Goal: Task Accomplishment & Management: Use online tool/utility

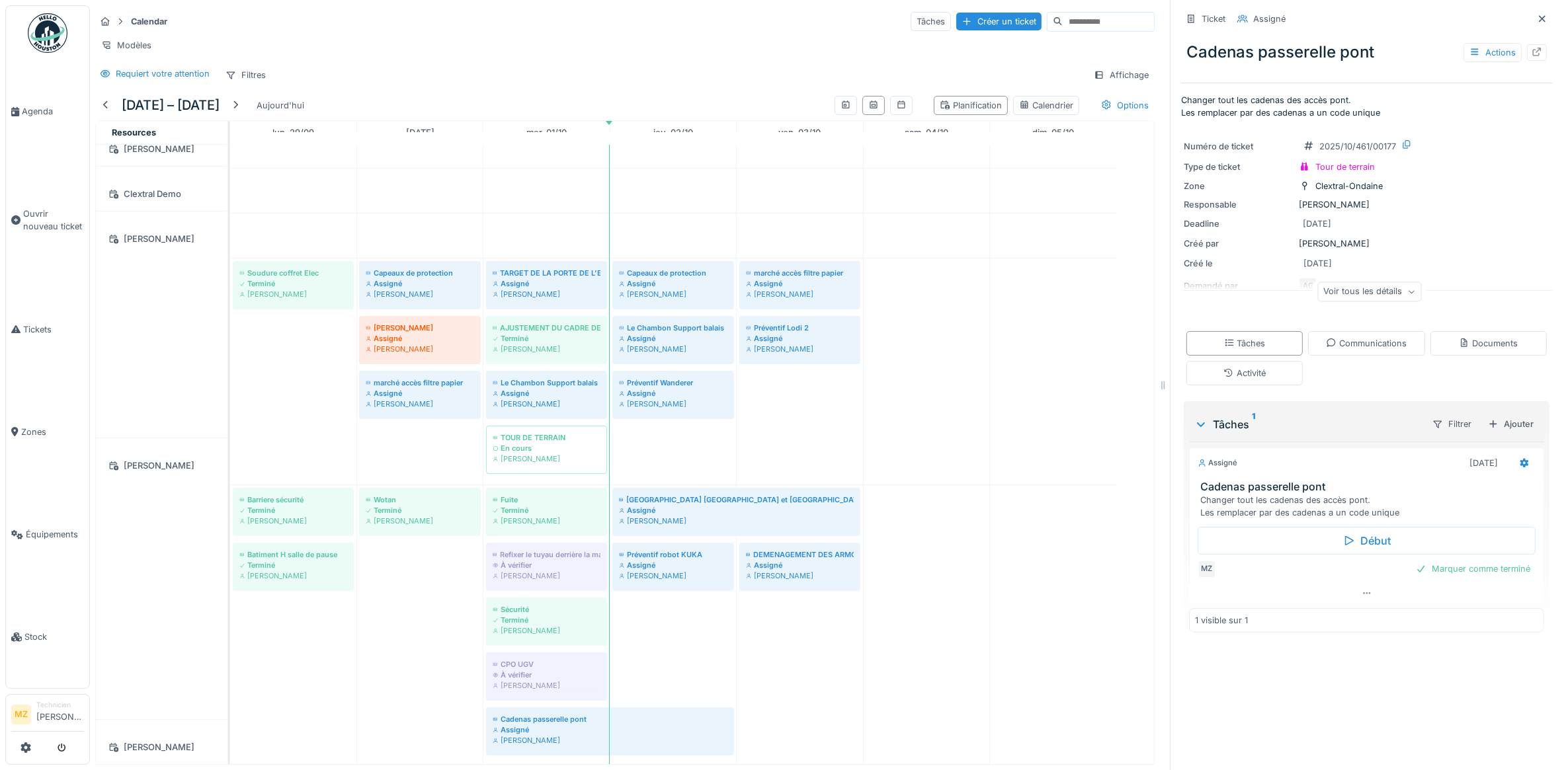
scroll to position [73, 0]
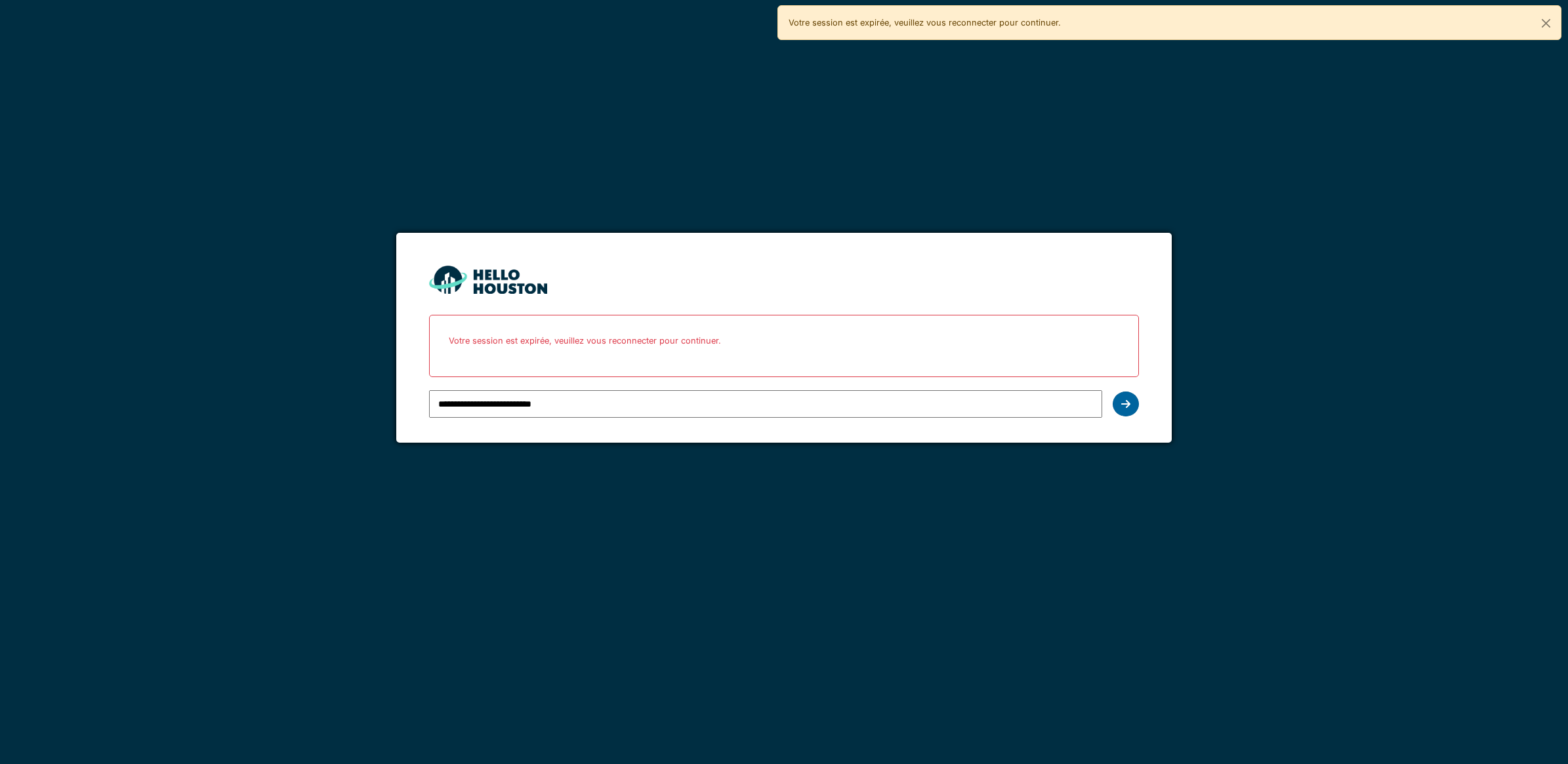
click at [1132, 408] on div at bounding box center [1126, 404] width 26 height 25
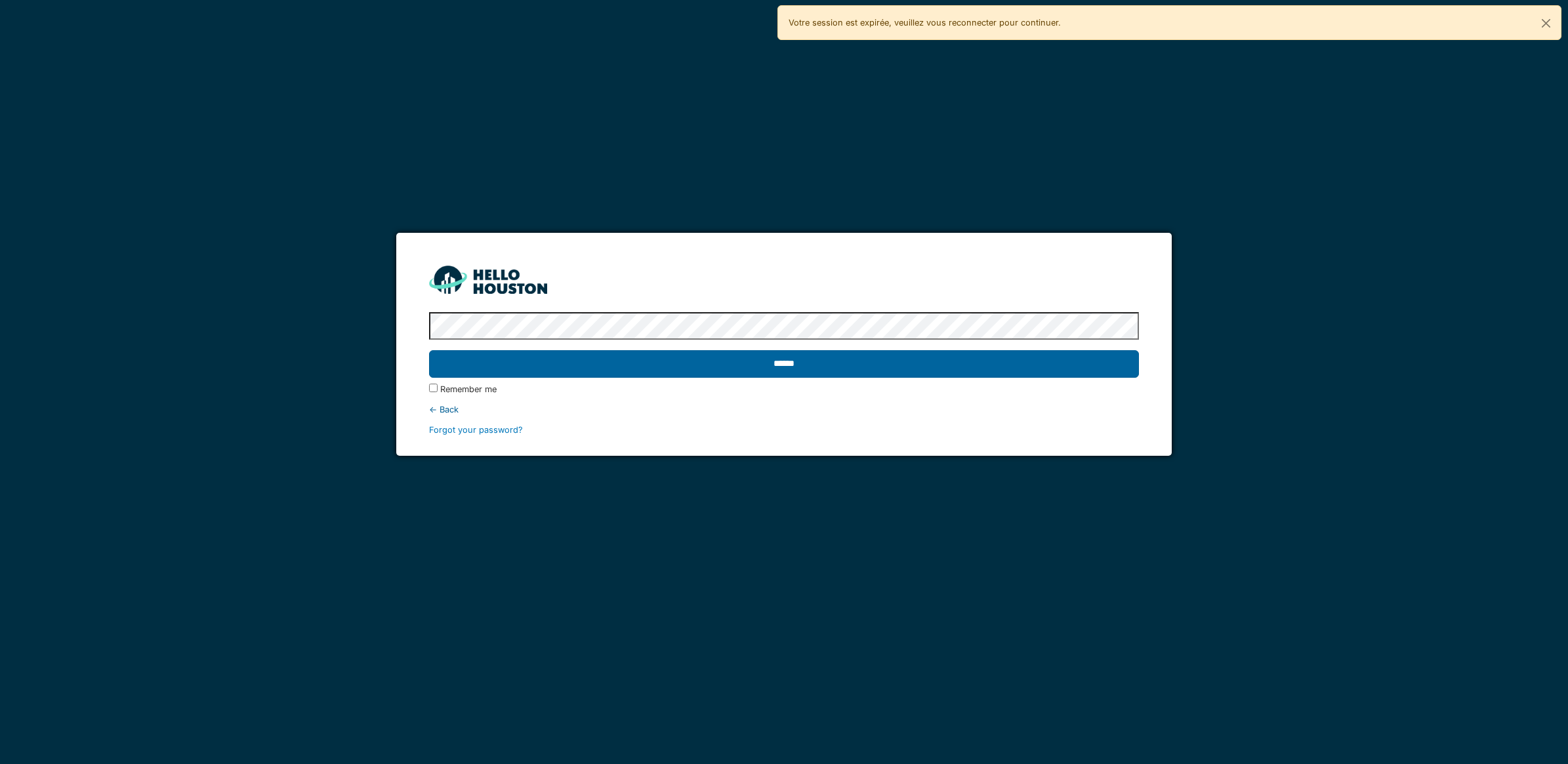
click at [702, 353] on input "******" at bounding box center [784, 364] width 710 height 28
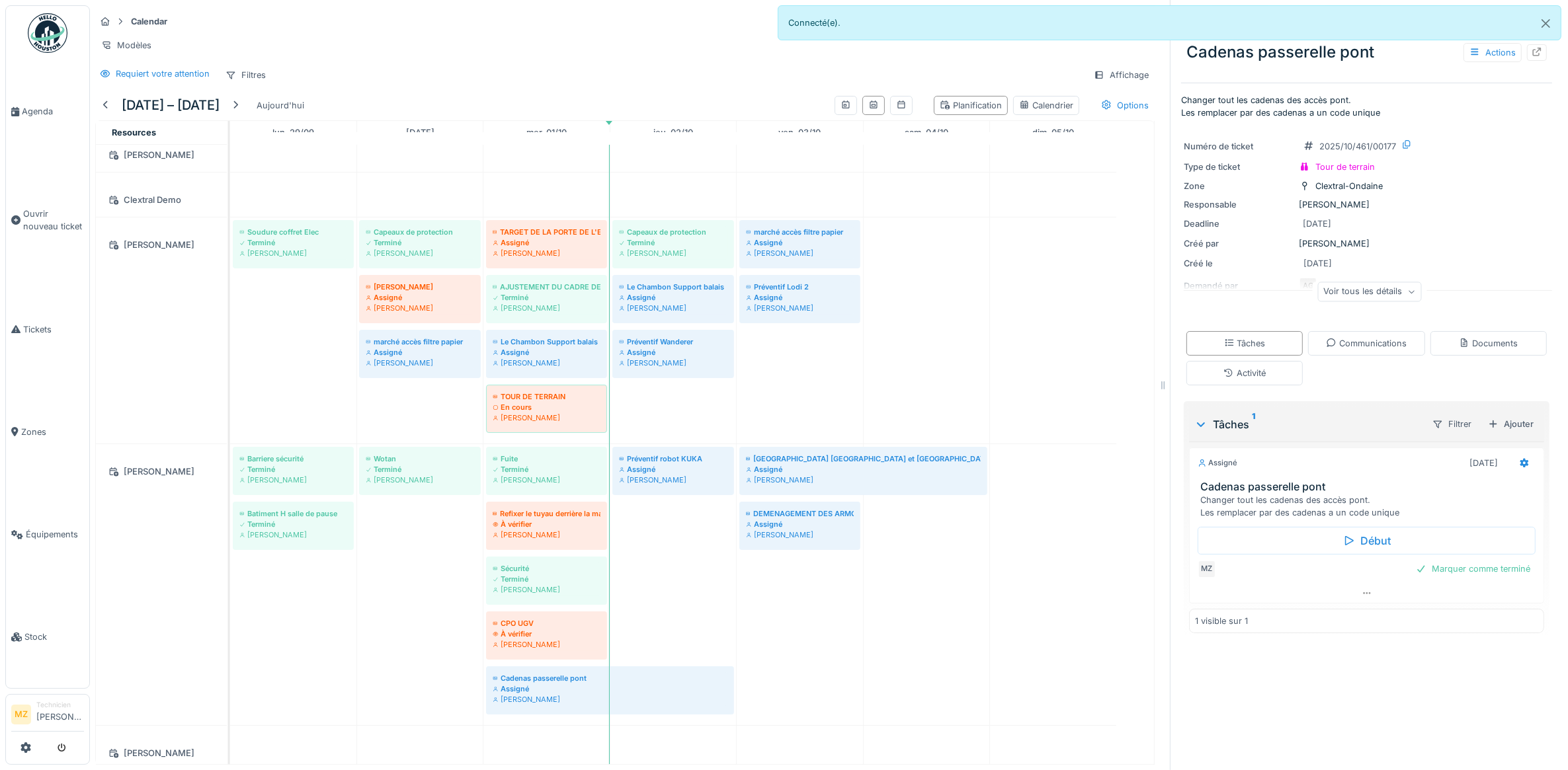
scroll to position [73, 0]
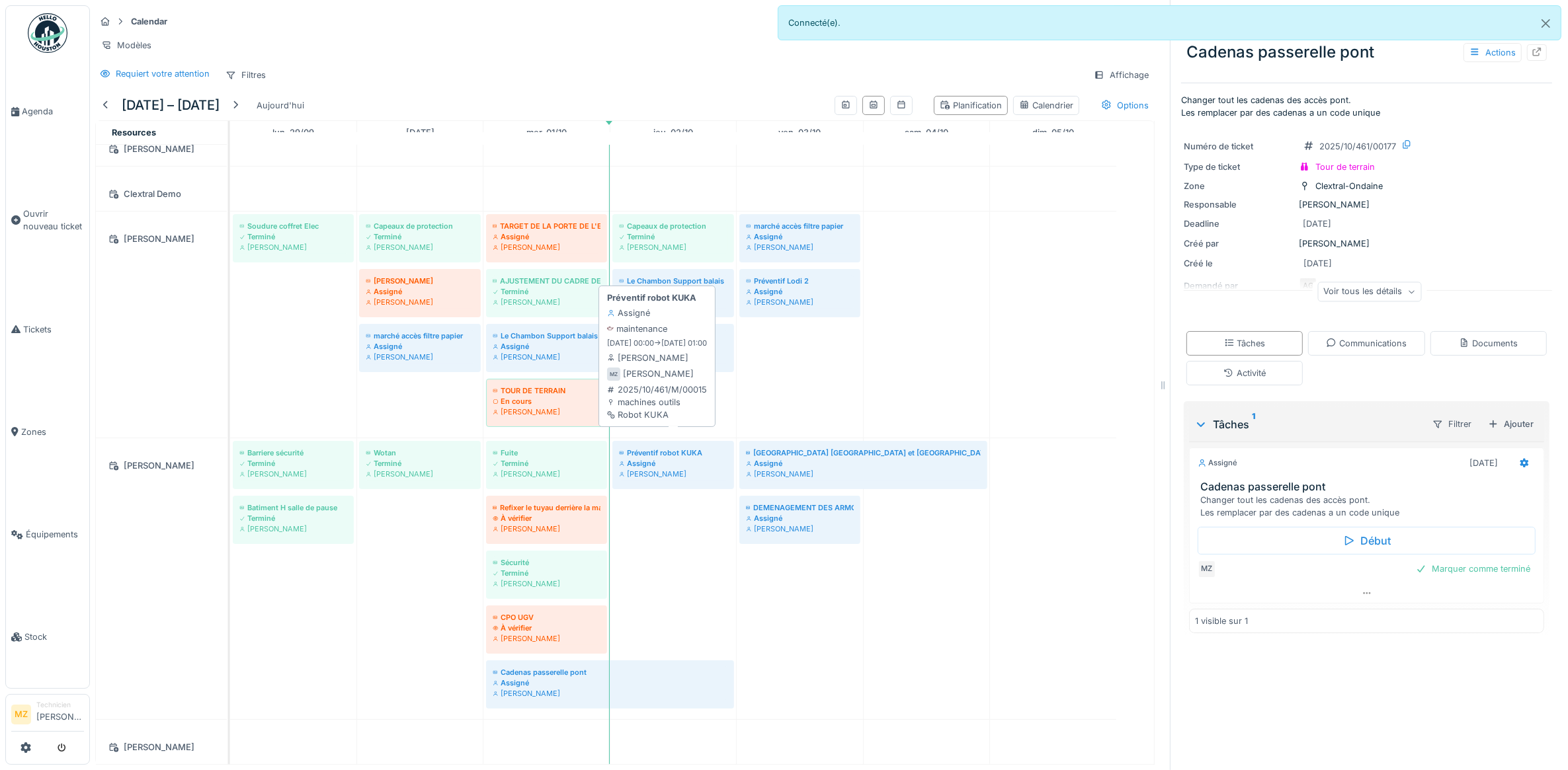
click at [688, 458] on div "Assigné" at bounding box center [673, 464] width 108 height 11
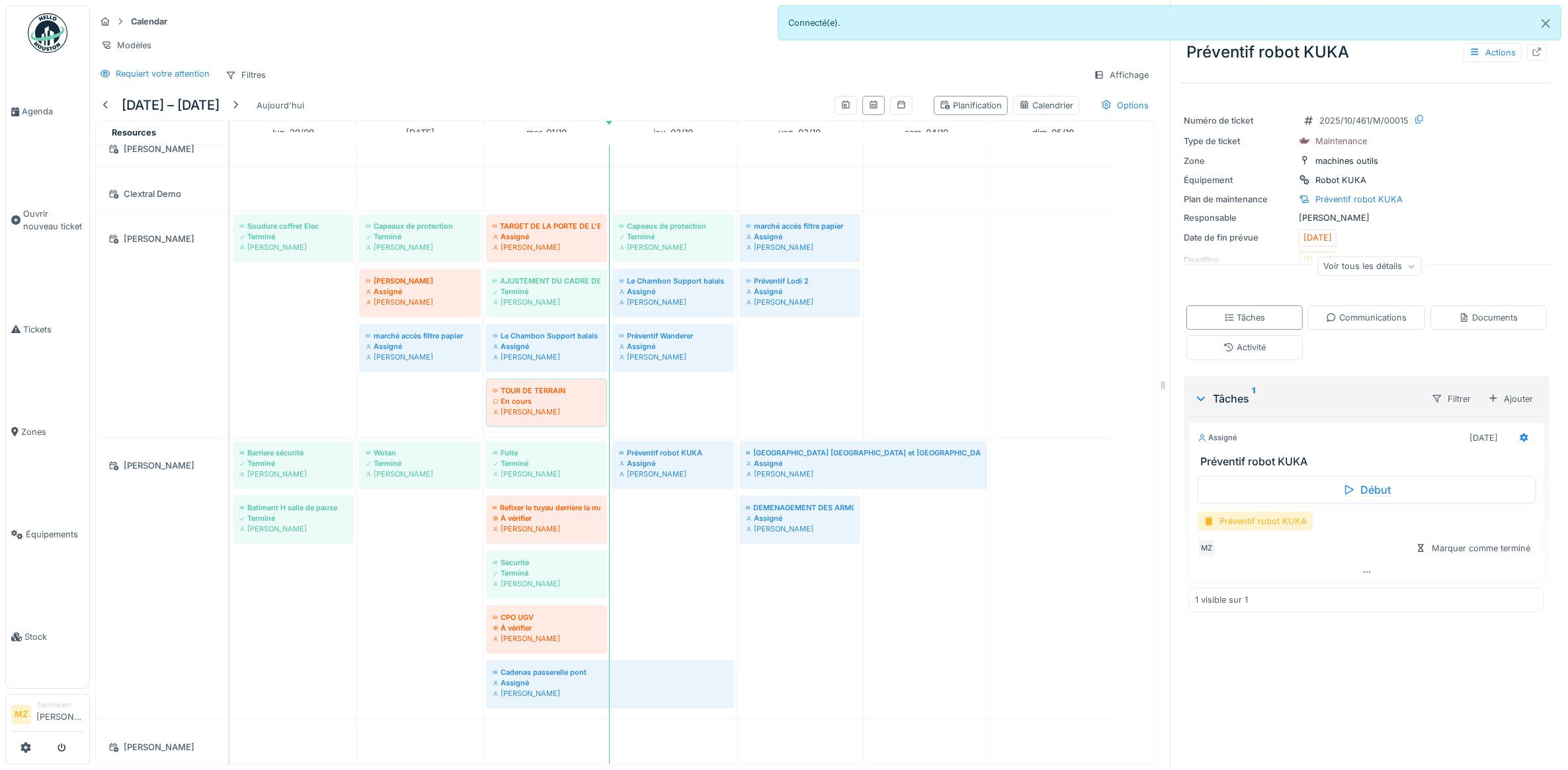
click at [1294, 528] on div "Préventif robot KUKA" at bounding box center [1255, 521] width 115 height 19
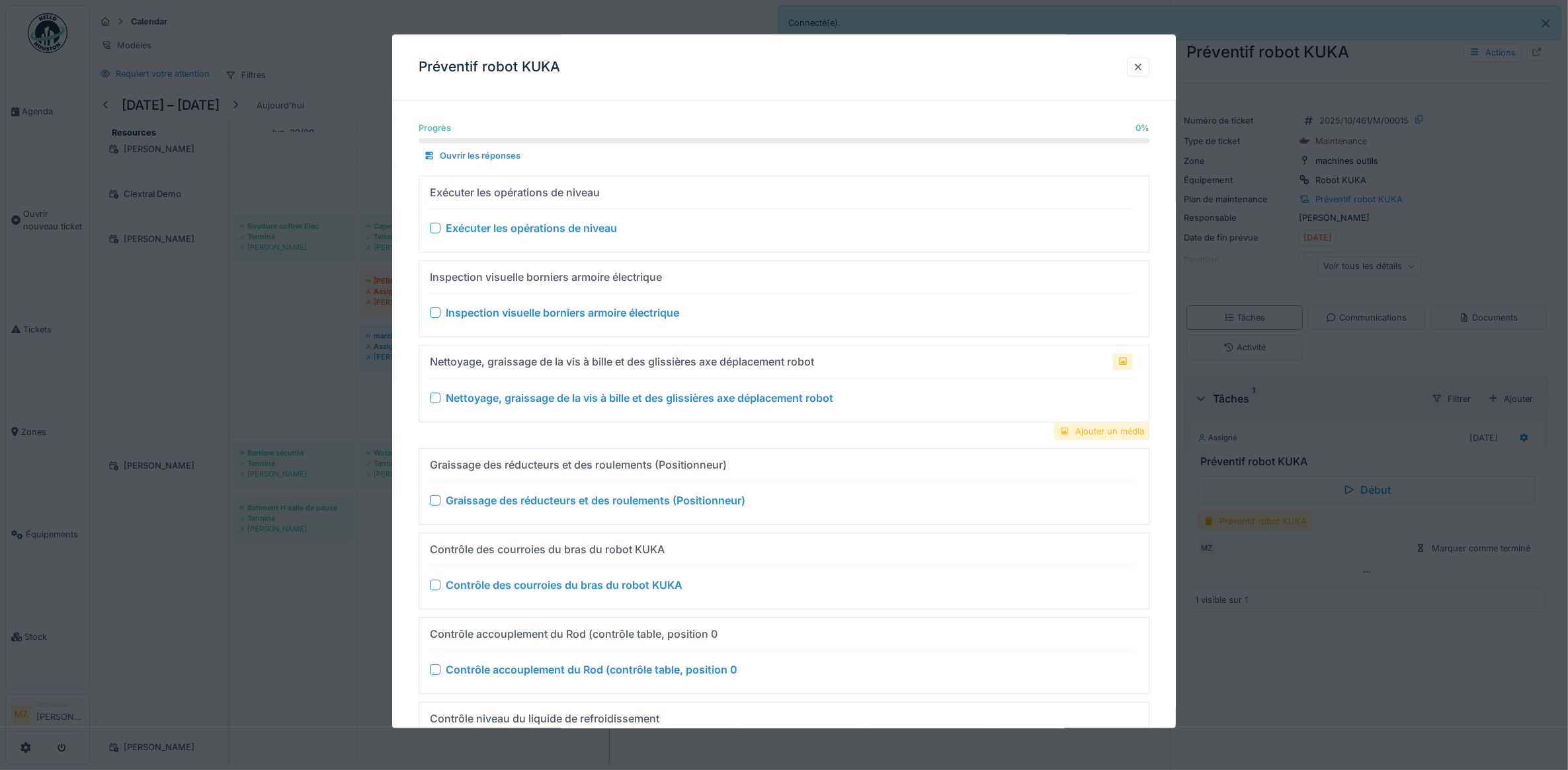
click at [1112, 429] on div "Ajouter un média" at bounding box center [1101, 431] width 95 height 18
click at [438, 406] on div "Nettoyage, graissage de la vis à bille et des glissières axe déplacement robot" at bounding box center [782, 398] width 704 height 16
click at [438, 401] on div at bounding box center [436, 398] width 11 height 11
click at [434, 401] on icon at bounding box center [435, 397] width 5 height 5
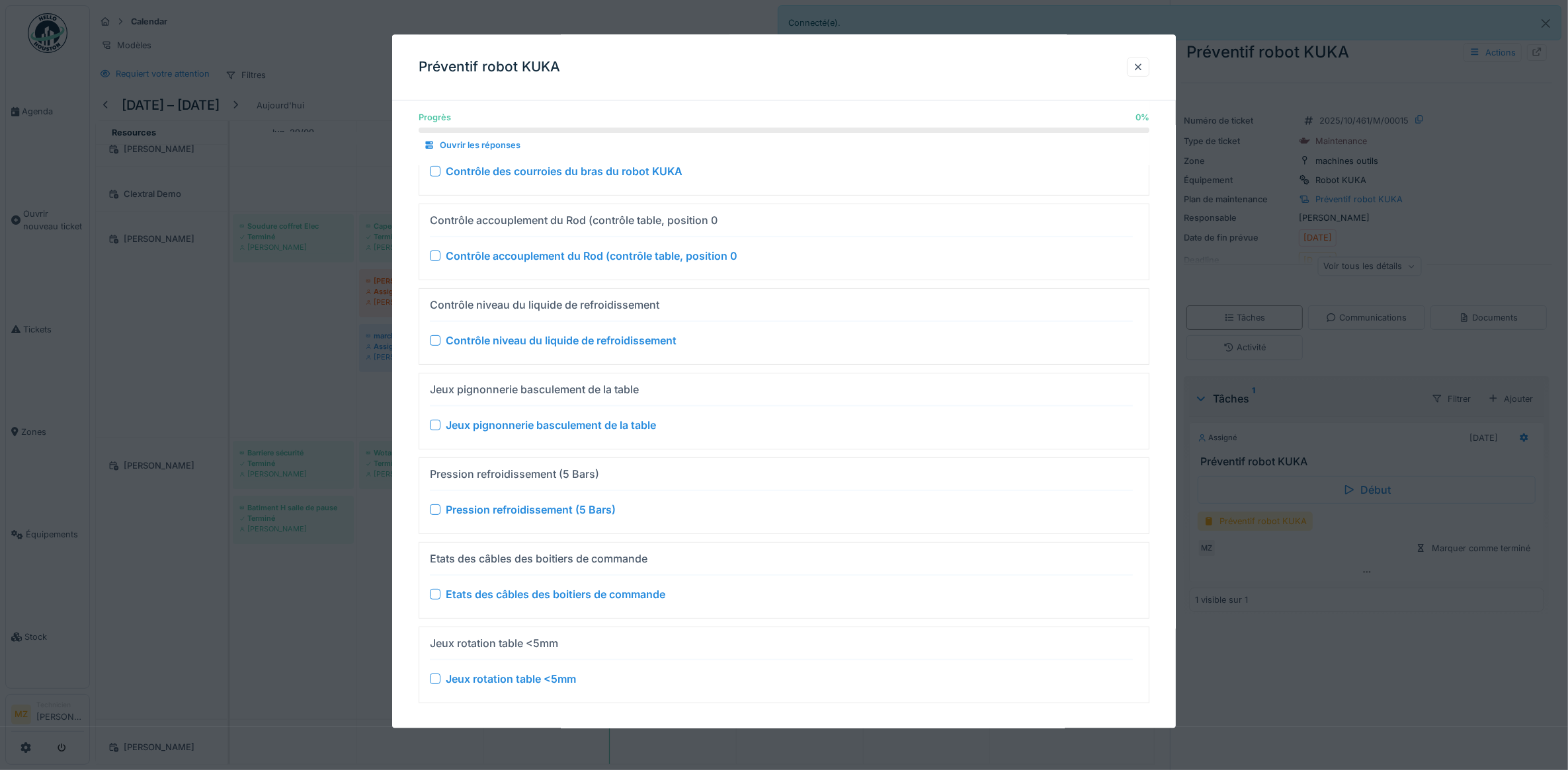
scroll to position [430, 0]
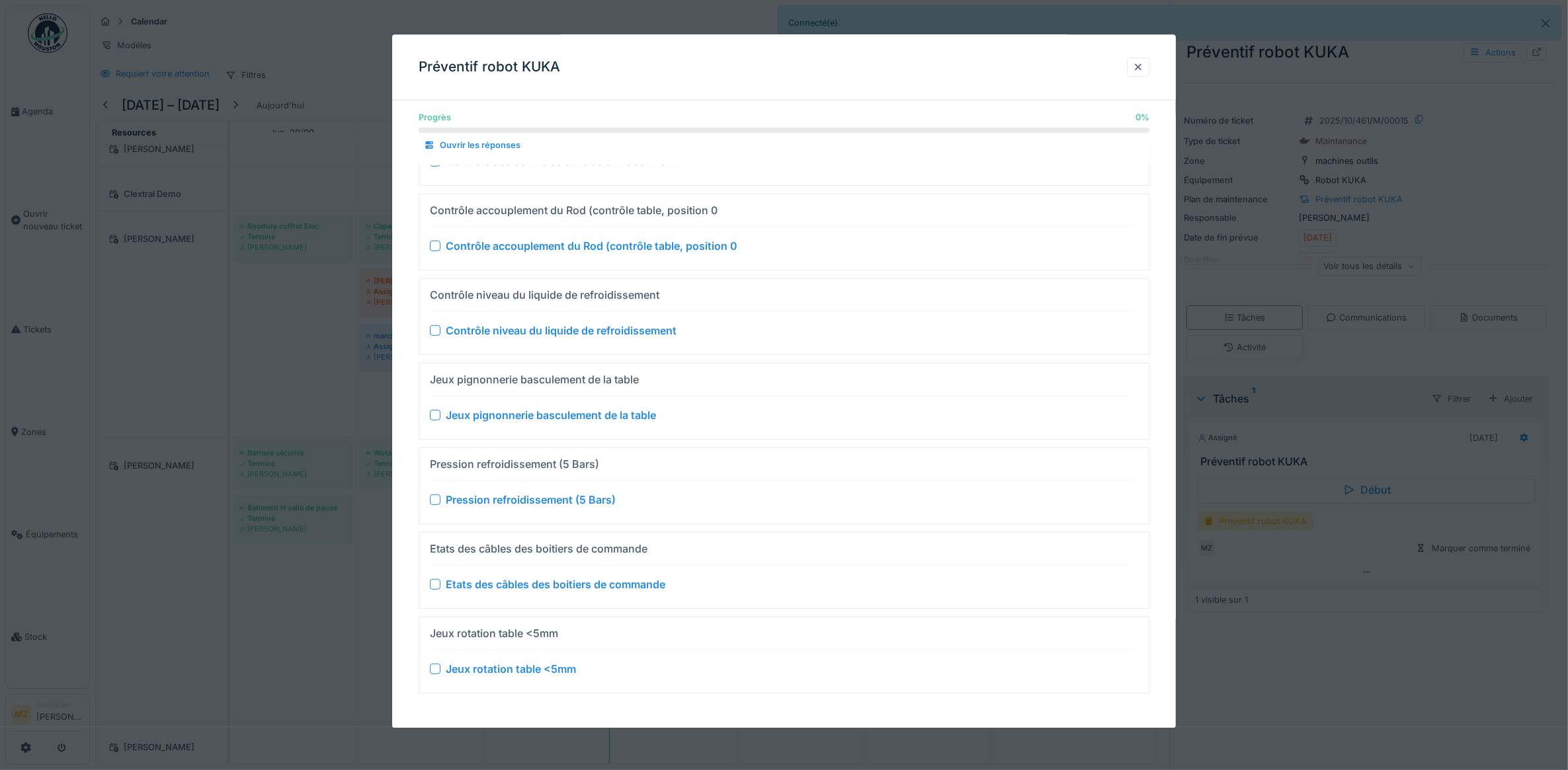
click at [1336, 674] on div at bounding box center [784, 385] width 1568 height 770
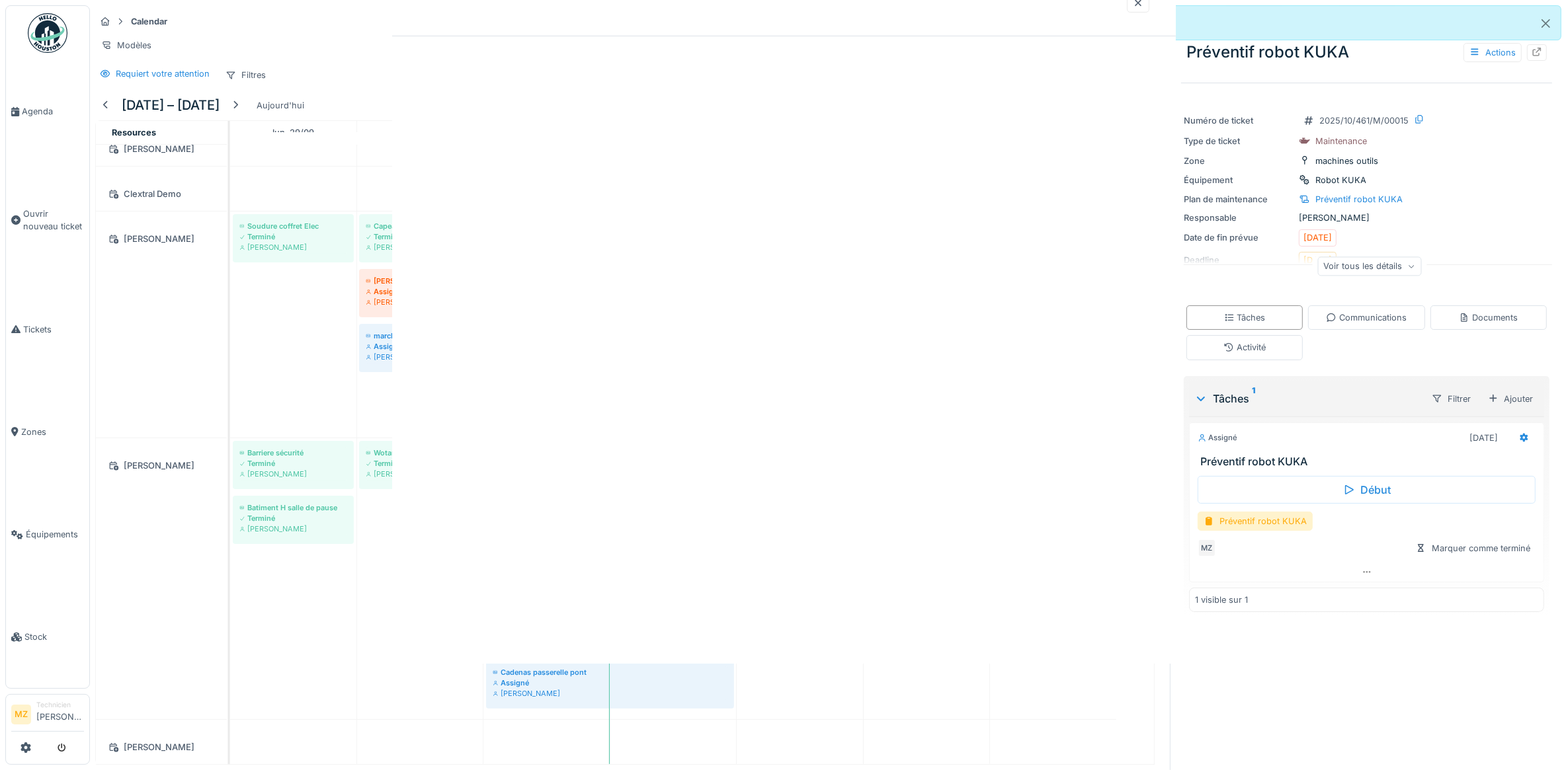
scroll to position [0, 0]
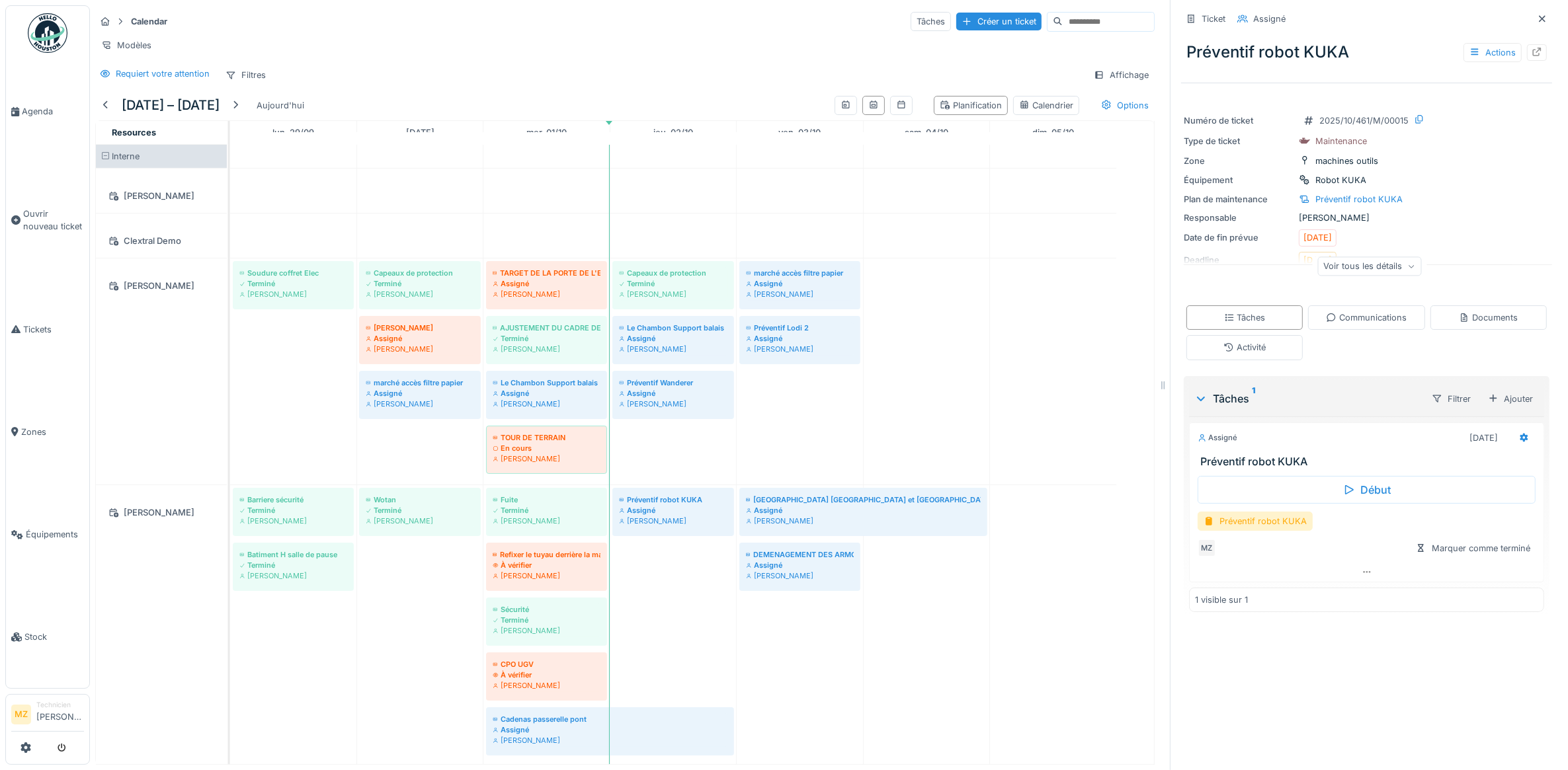
scroll to position [73, 0]
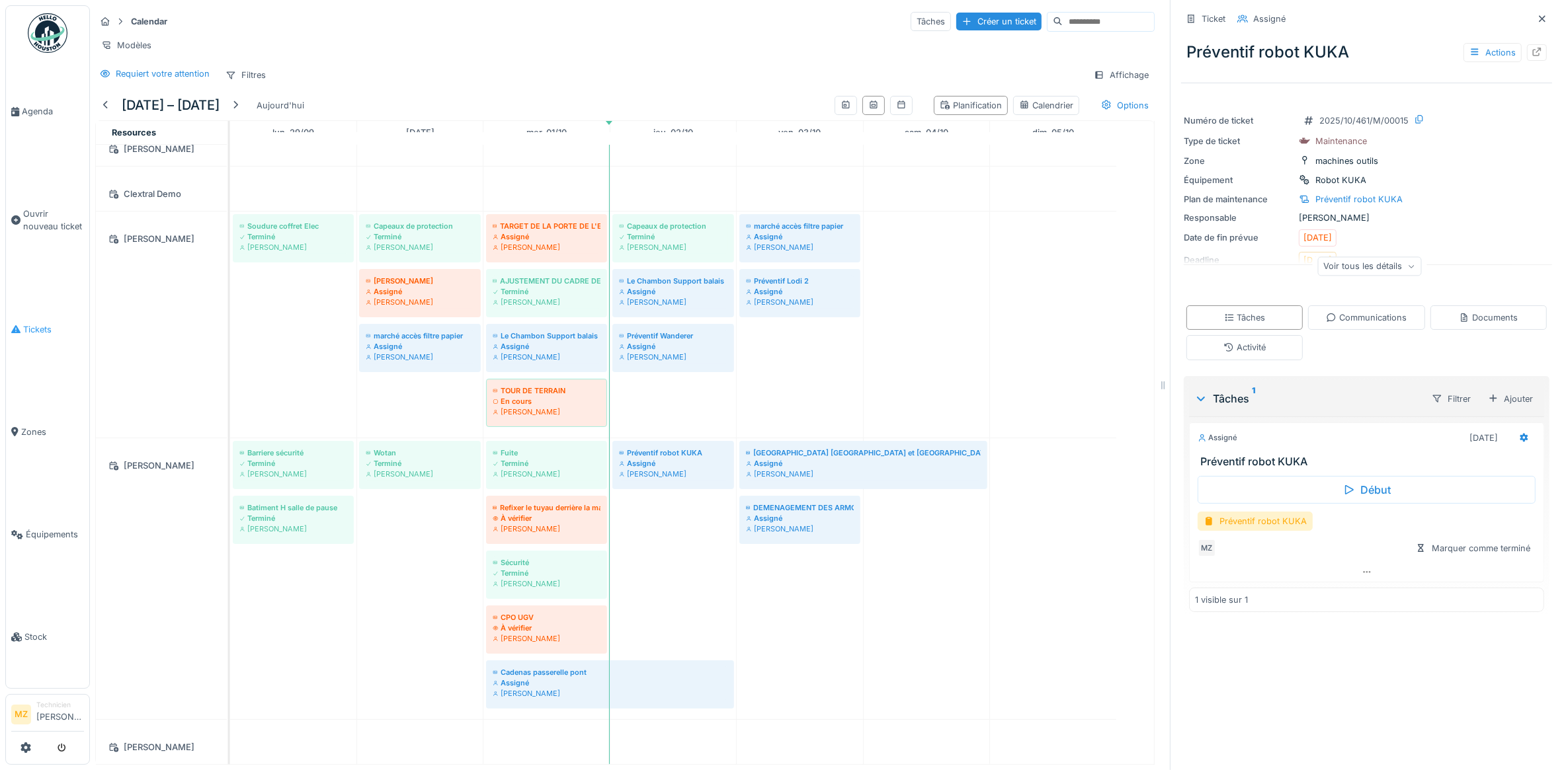
click at [48, 313] on link "Tickets" at bounding box center [48, 330] width 83 height 103
